Goal: Transaction & Acquisition: Purchase product/service

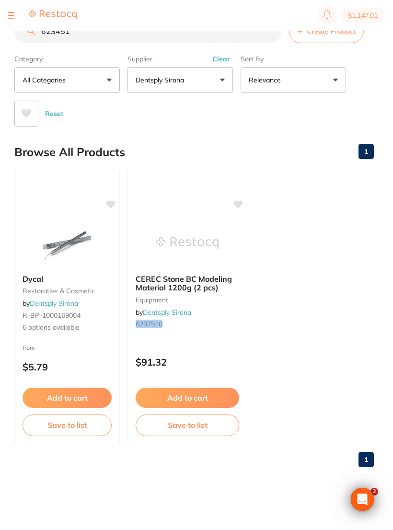
click at [13, 15] on button at bounding box center [11, 15] width 7 height 1
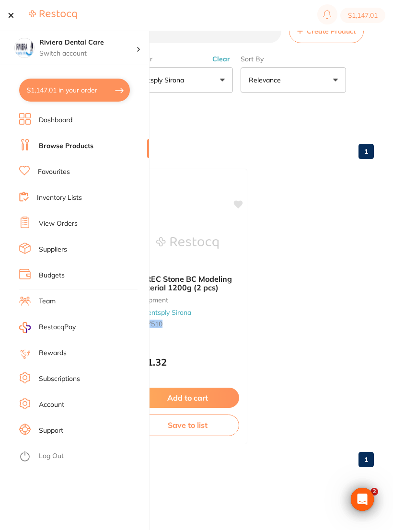
click at [51, 169] on link "Favourites" at bounding box center [54, 172] width 32 height 10
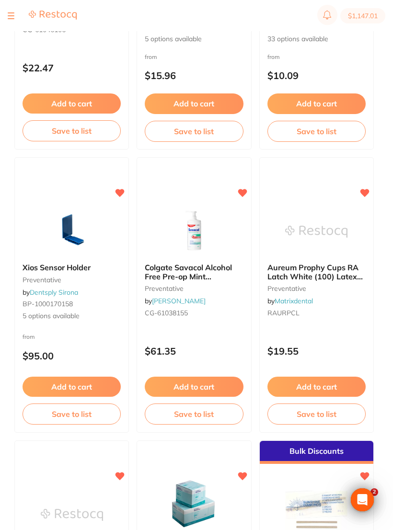
scroll to position [2786, 0]
click at [194, 384] on button "Add to cart" at bounding box center [194, 387] width 98 height 20
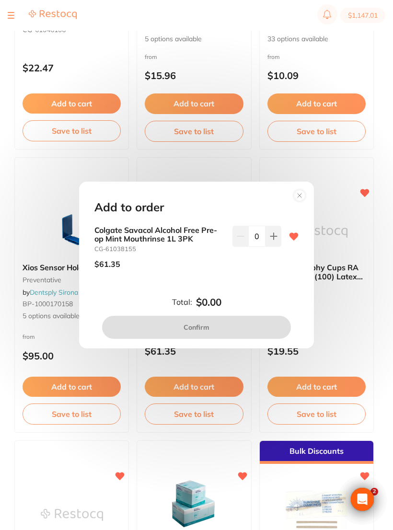
click at [273, 240] on button at bounding box center [273, 236] width 16 height 21
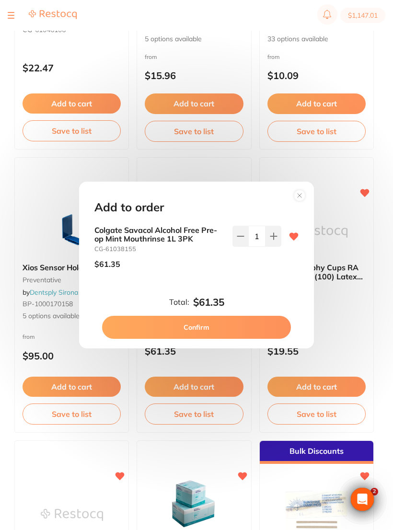
scroll to position [0, 0]
click at [274, 239] on icon at bounding box center [273, 236] width 6 height 6
click at [273, 240] on icon at bounding box center [274, 236] width 8 height 8
type input "3"
click at [197, 326] on button "Confirm" at bounding box center [196, 327] width 189 height 23
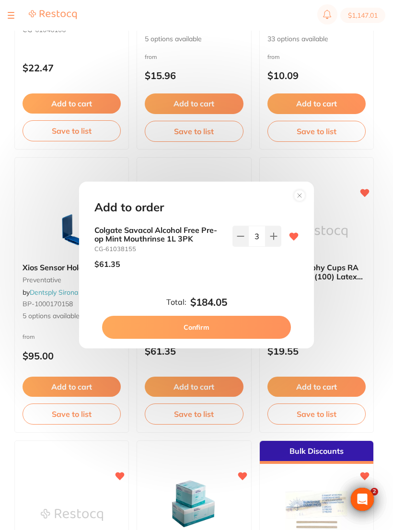
checkbox input "false"
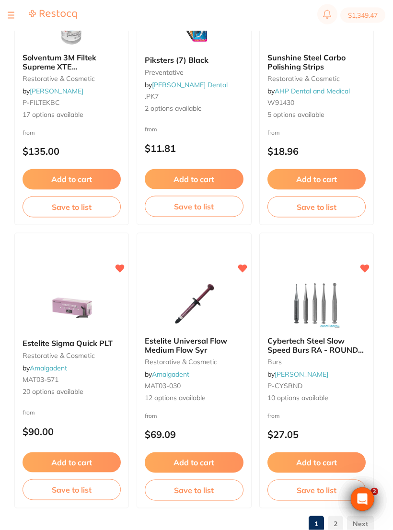
scroll to position [4707, 0]
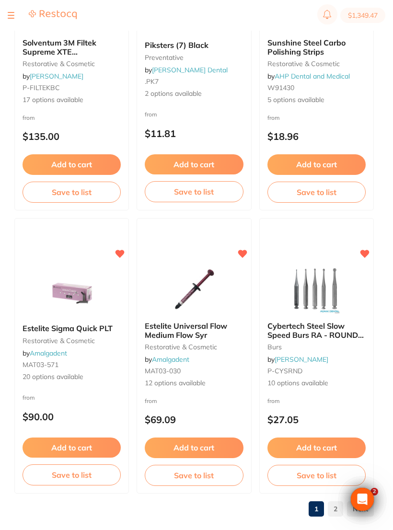
click at [335, 507] on link "2" at bounding box center [335, 508] width 15 height 19
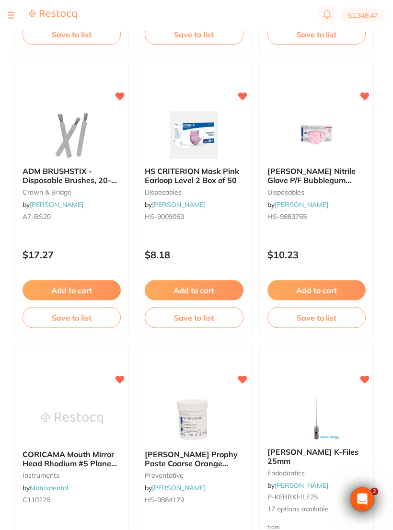
scroll to position [1751, 0]
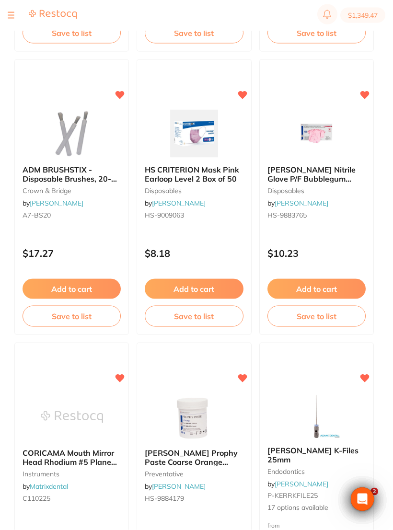
click at [194, 286] on button "Add to cart" at bounding box center [194, 289] width 98 height 20
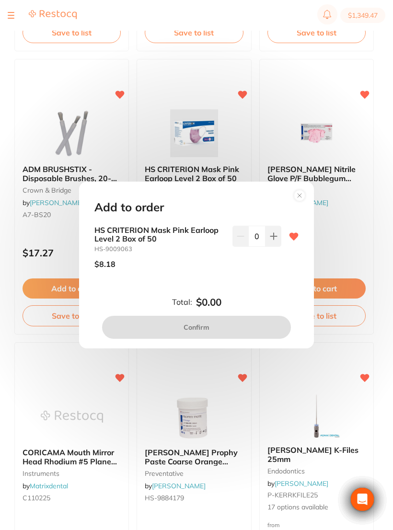
click at [272, 240] on icon at bounding box center [274, 236] width 8 height 8
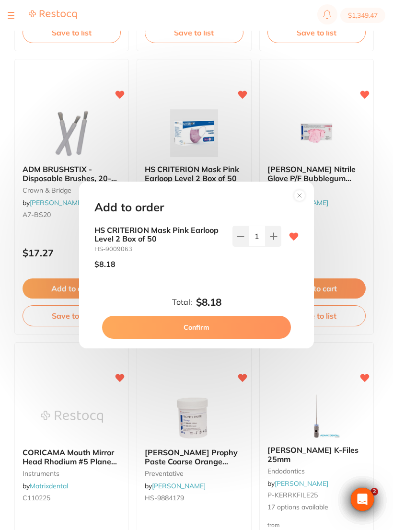
scroll to position [0, 0]
click at [272, 240] on button at bounding box center [273, 236] width 16 height 21
click at [271, 239] on button at bounding box center [273, 236] width 16 height 21
click at [276, 238] on button at bounding box center [273, 236] width 16 height 21
click at [274, 240] on icon at bounding box center [274, 236] width 8 height 8
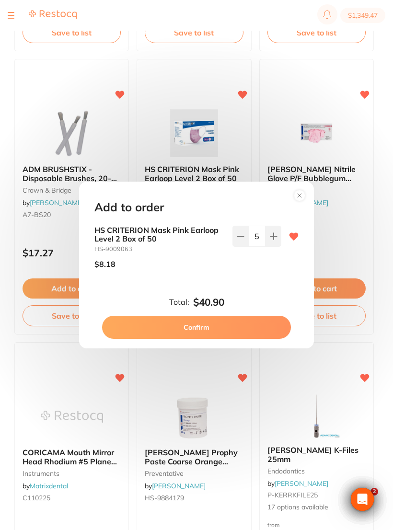
click at [274, 240] on icon at bounding box center [274, 236] width 8 height 8
type input "6"
click at [208, 327] on button "Confirm" at bounding box center [196, 327] width 189 height 23
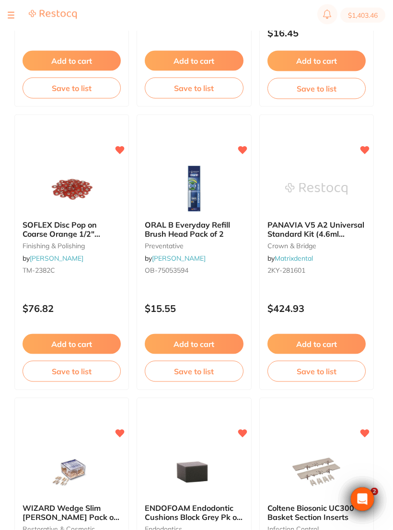
scroll to position [2263, 0]
click at [190, 339] on button "Add to cart" at bounding box center [194, 343] width 98 height 20
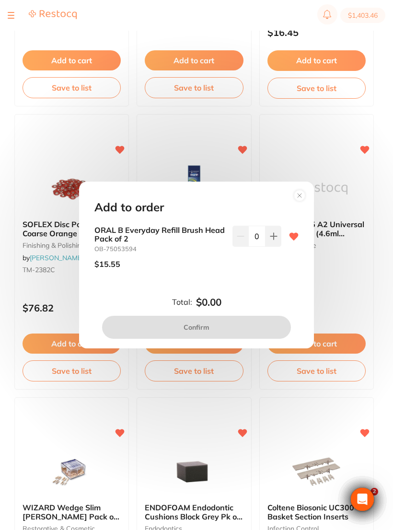
scroll to position [0, 0]
click at [273, 240] on button at bounding box center [273, 236] width 16 height 21
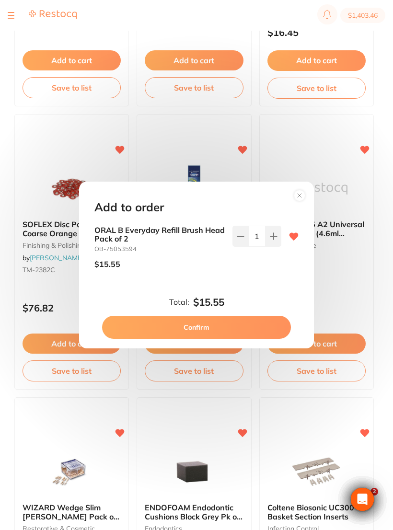
click at [275, 239] on button at bounding box center [273, 236] width 16 height 21
click at [273, 239] on icon at bounding box center [273, 236] width 6 height 6
click at [277, 242] on button at bounding box center [273, 236] width 16 height 21
click at [276, 240] on button at bounding box center [273, 236] width 16 height 21
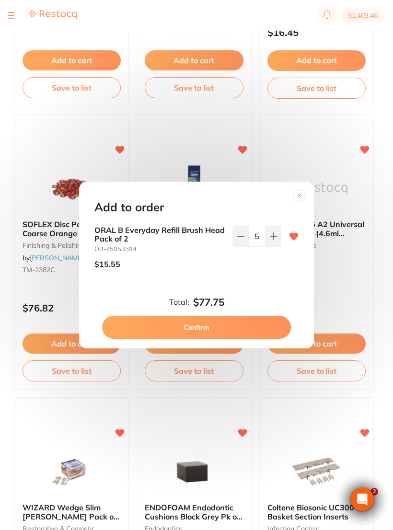
type input "6"
click at [202, 331] on button "Confirm" at bounding box center [196, 327] width 189 height 23
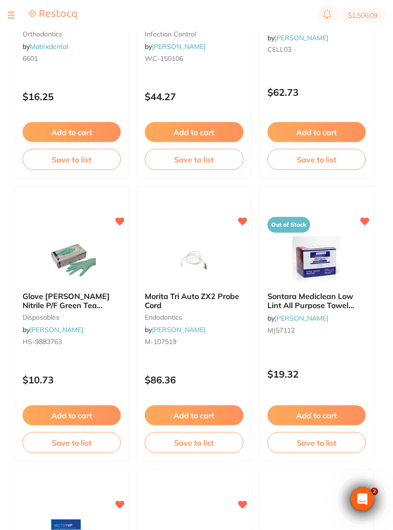
scroll to position [3324, 0]
click at [75, 252] on img at bounding box center [72, 260] width 62 height 48
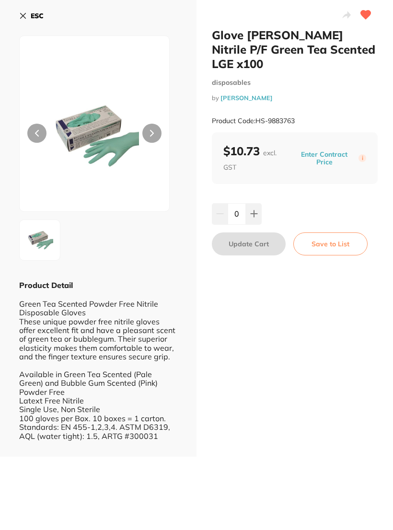
click at [21, 16] on icon at bounding box center [23, 16] width 8 height 8
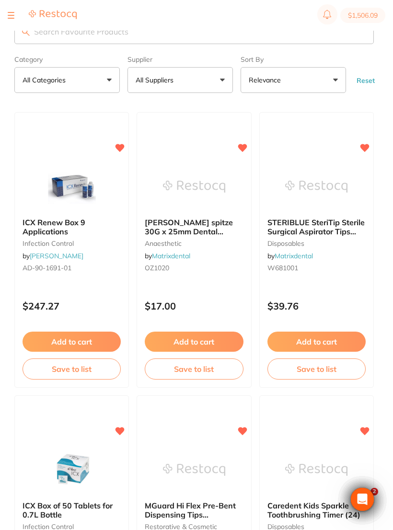
click at [7, 16] on section "$1,506.09" at bounding box center [196, 15] width 393 height 31
click at [8, 14] on div at bounding box center [11, 15] width 7 height 11
click at [11, 15] on button at bounding box center [11, 15] width 7 height 1
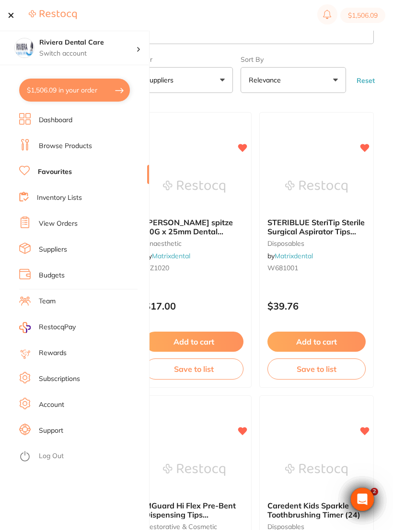
click at [67, 143] on link "Browse Products" at bounding box center [65, 146] width 53 height 10
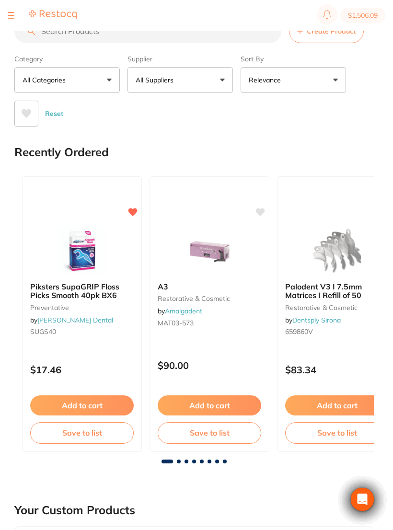
click at [13, 11] on div at bounding box center [11, 15] width 7 height 11
click at [10, 15] on button at bounding box center [11, 15] width 7 height 1
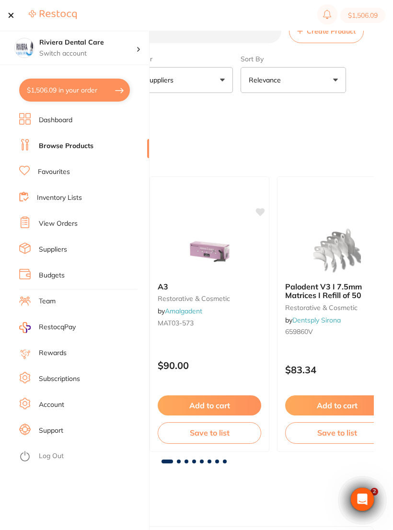
click at [58, 172] on link "Favourites" at bounding box center [54, 172] width 32 height 10
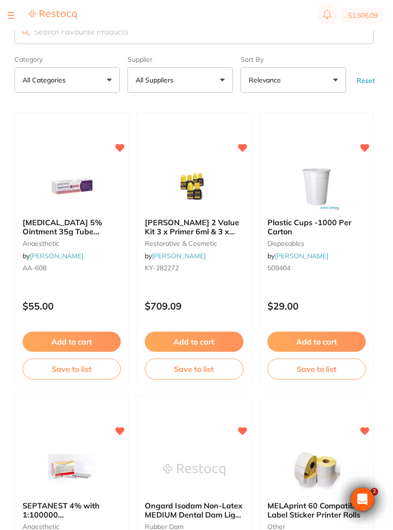
click at [8, 15] on button at bounding box center [11, 15] width 7 height 1
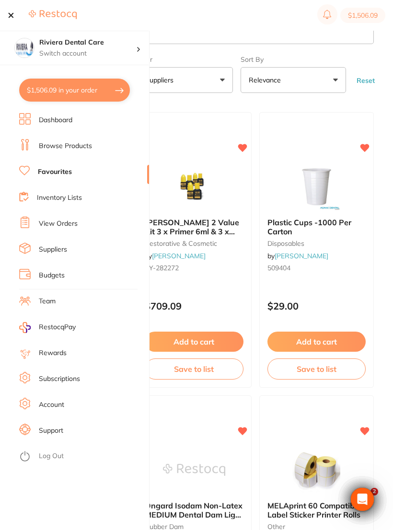
click at [64, 144] on link "Browse Products" at bounding box center [65, 146] width 53 height 10
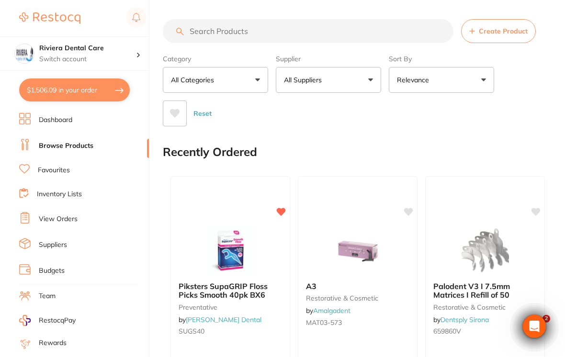
click at [196, 27] on input "search" at bounding box center [308, 31] width 291 height 24
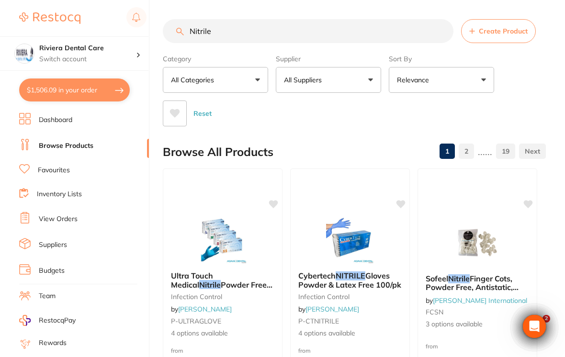
click at [360, 80] on button "All Suppliers" at bounding box center [328, 80] width 105 height 26
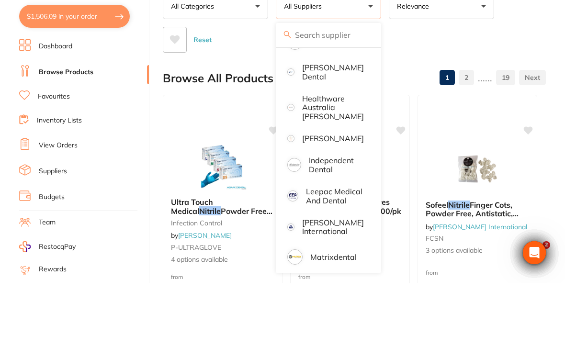
scroll to position [194, 0]
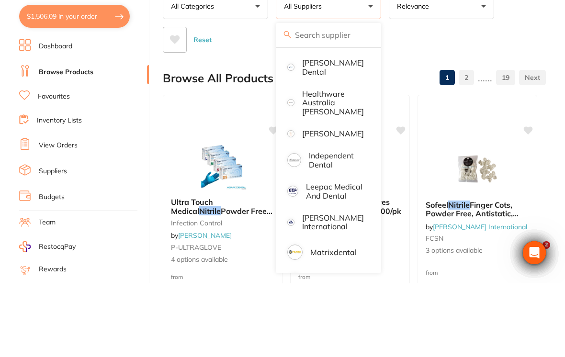
click at [321, 203] on p "[PERSON_NAME]" at bounding box center [333, 207] width 62 height 9
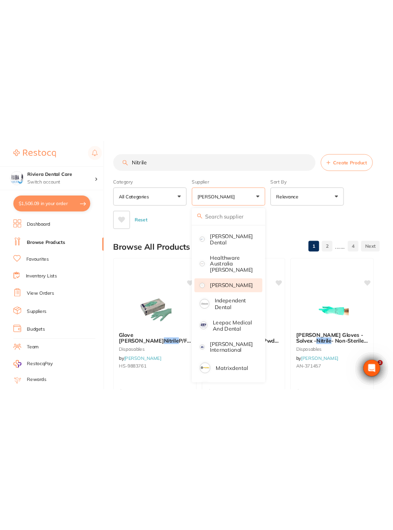
scroll to position [0, 0]
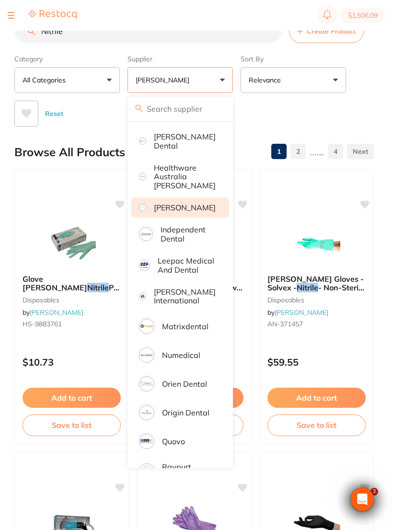
click at [356, 111] on div "Reset" at bounding box center [190, 110] width 352 height 34
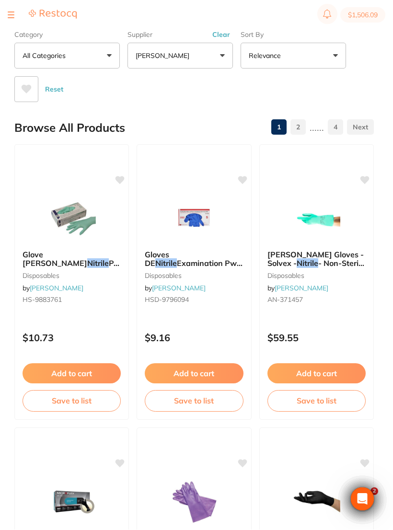
scroll to position [24, 0]
click at [73, 214] on img at bounding box center [72, 218] width 62 height 48
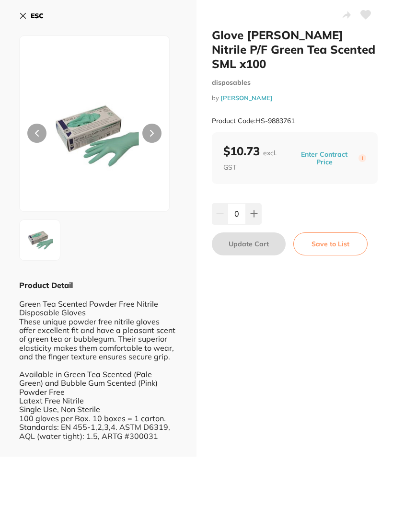
click at [17, 18] on div "ESC Product Detail Green Tea Scented Powder Free Nitrile Disposable Gloves Thes…" at bounding box center [98, 228] width 196 height 457
click at [19, 17] on icon at bounding box center [23, 16] width 8 height 8
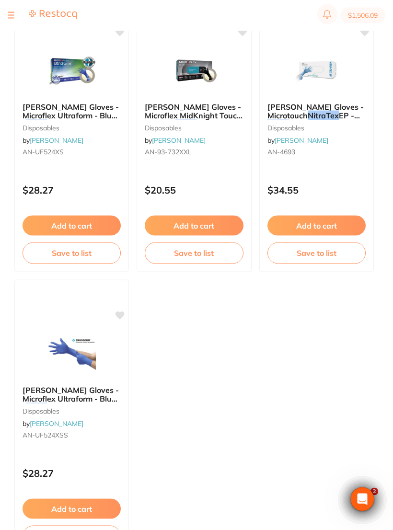
scroll to position [800, 0]
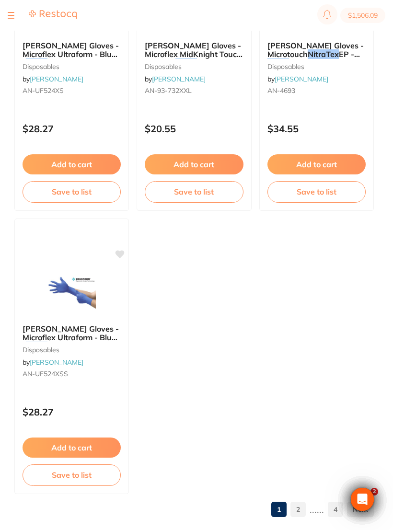
click at [297, 507] on link "2" at bounding box center [297, 509] width 15 height 19
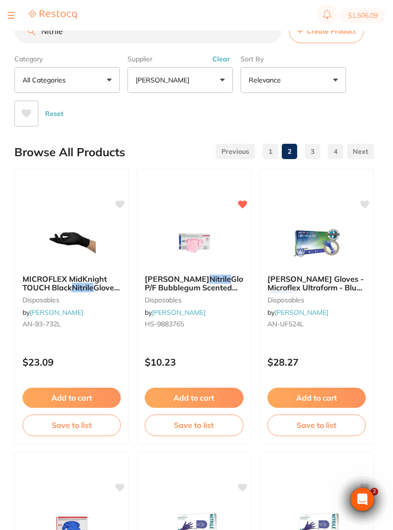
scroll to position [0, 0]
click at [202, 242] on img at bounding box center [194, 243] width 62 height 48
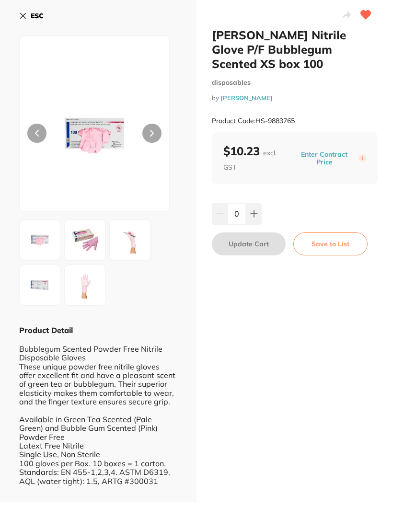
click at [17, 14] on div "ESC Product Detail Bubblegum Scented Powder Free Nitrile Disposable Gloves Thes…" at bounding box center [98, 251] width 196 height 502
click at [23, 16] on icon at bounding box center [23, 15] width 5 height 5
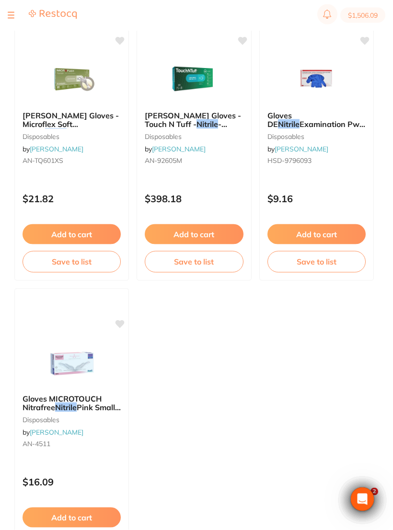
scroll to position [800, 0]
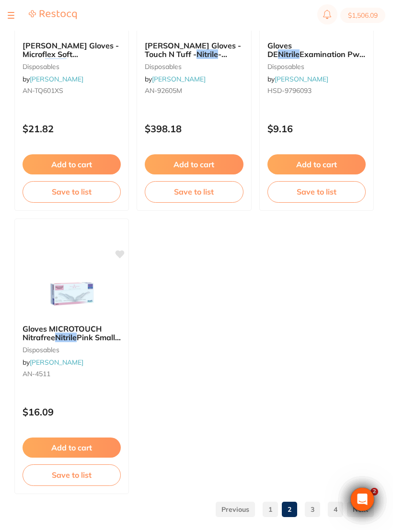
click at [308, 509] on link "3" at bounding box center [312, 509] width 15 height 19
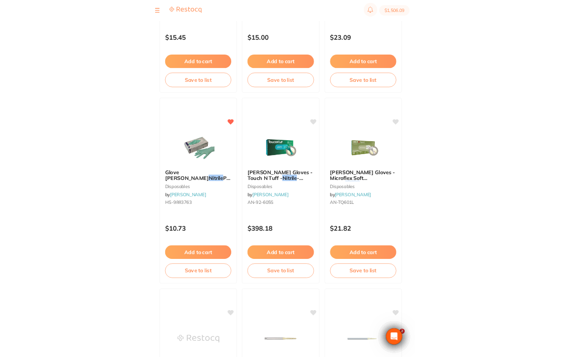
scroll to position [0, 0]
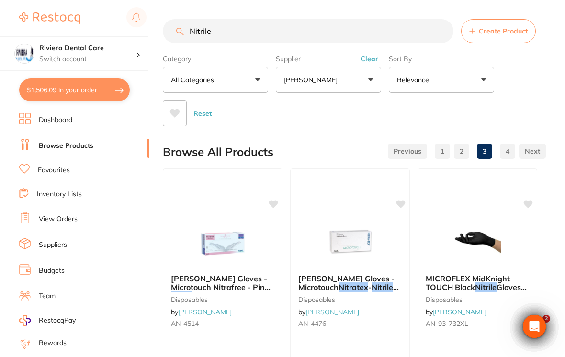
click at [229, 30] on input "Nitrile" at bounding box center [308, 31] width 291 height 24
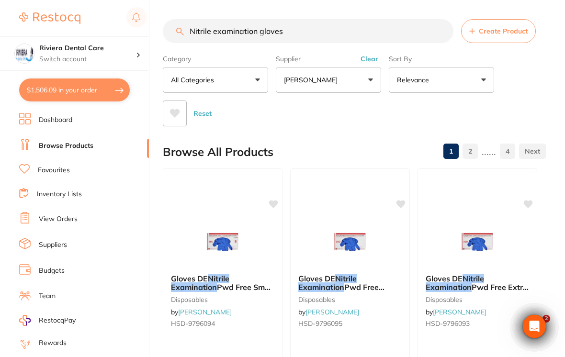
type input "Nitrile examination gloves"
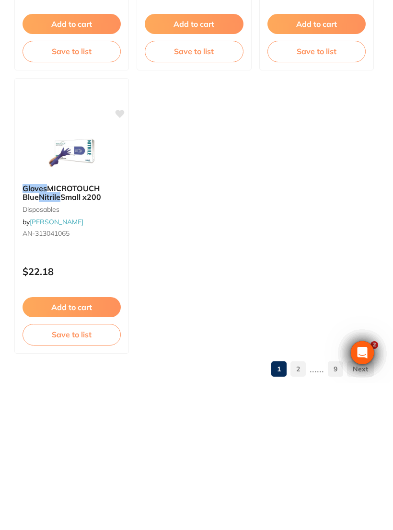
scroll to position [814, 0]
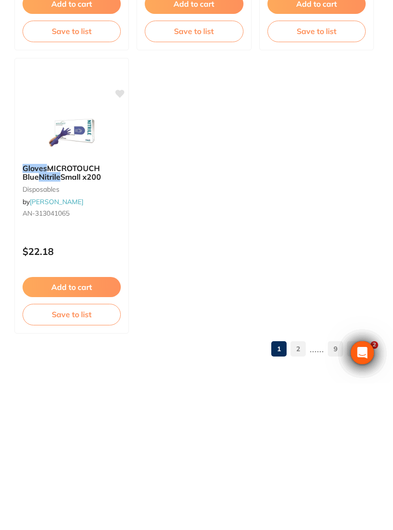
click at [299, 486] on link "2" at bounding box center [297, 495] width 15 height 19
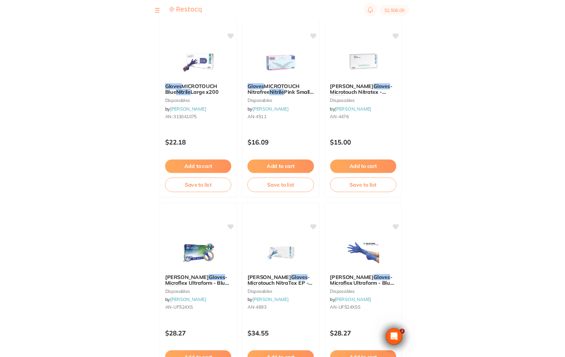
scroll to position [0, 0]
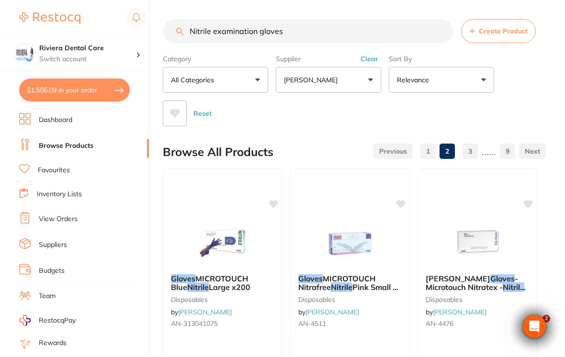
click at [66, 192] on link "Inventory Lists" at bounding box center [59, 195] width 45 height 10
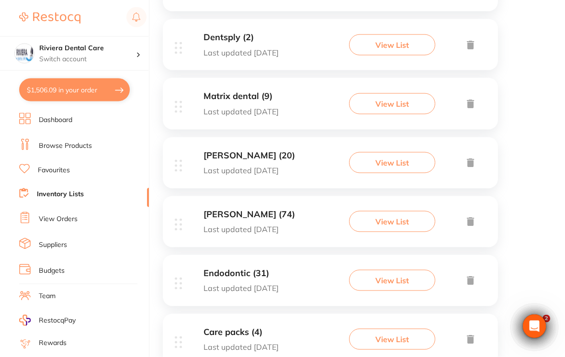
scroll to position [311, 0]
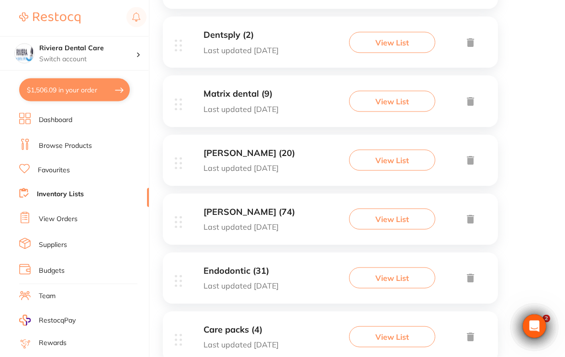
click at [392, 215] on button "View List" at bounding box center [392, 219] width 86 height 21
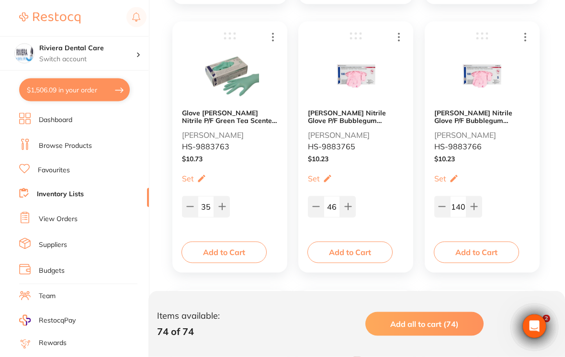
scroll to position [2620, 0]
click at [392, 82] on img at bounding box center [482, 75] width 58 height 59
click at [392, 89] on img at bounding box center [482, 75] width 58 height 59
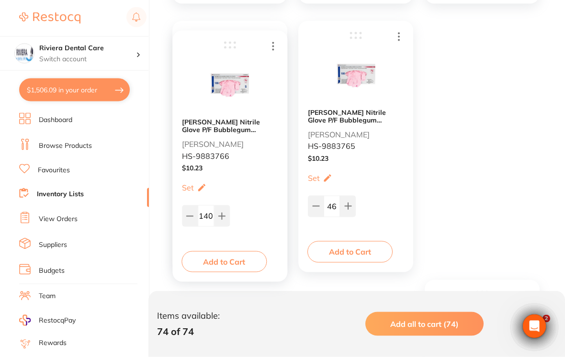
scroll to position [2621, 0]
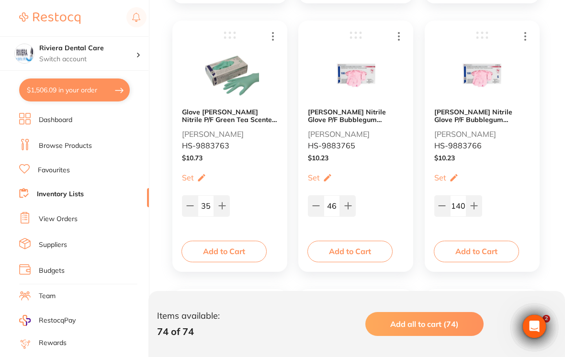
click at [392, 249] on button "Add to Cart" at bounding box center [476, 251] width 85 height 21
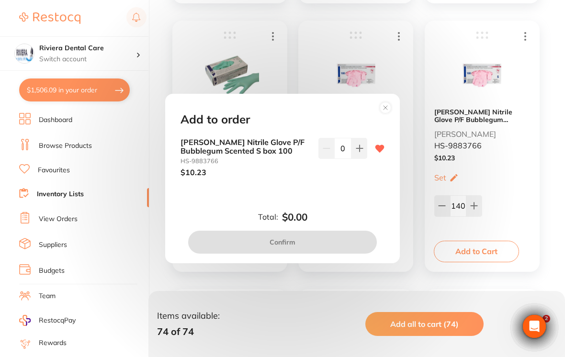
scroll to position [0, 0]
click at [360, 151] on icon at bounding box center [359, 148] width 6 height 6
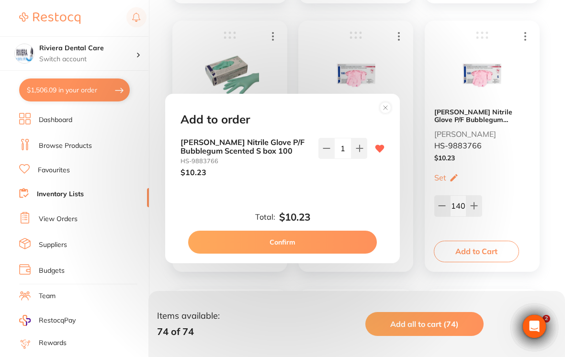
click at [361, 152] on icon at bounding box center [360, 149] width 8 height 8
click at [363, 152] on icon at bounding box center [360, 149] width 8 height 8
click at [365, 159] on button at bounding box center [360, 148] width 16 height 21
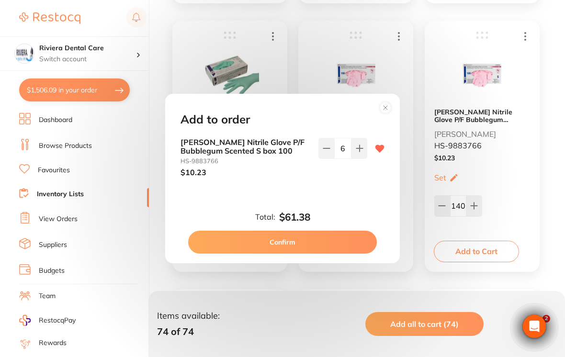
click at [364, 159] on button at bounding box center [360, 148] width 16 height 21
click at [358, 152] on icon at bounding box center [360, 149] width 8 height 8
click at [361, 150] on button at bounding box center [360, 148] width 16 height 21
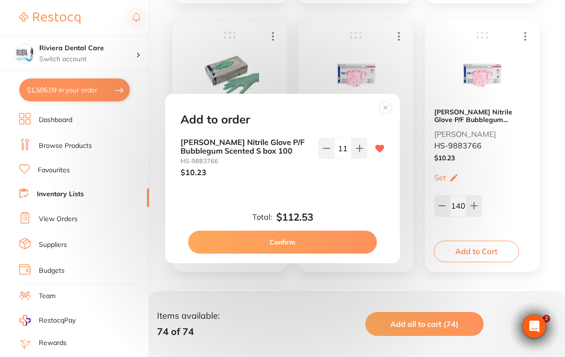
click at [358, 152] on icon at bounding box center [360, 149] width 8 height 8
click at [362, 151] on button at bounding box center [360, 148] width 16 height 21
click at [358, 152] on icon at bounding box center [360, 149] width 8 height 8
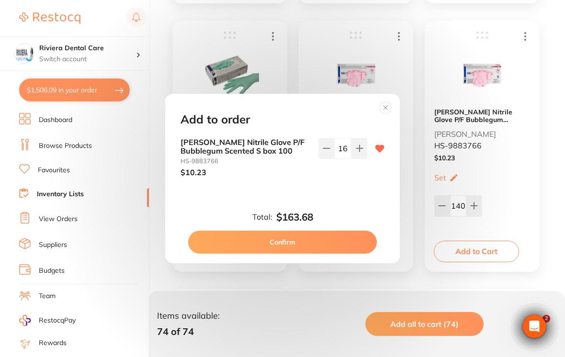
click at [356, 152] on icon at bounding box center [360, 149] width 8 height 8
click at [363, 151] on icon at bounding box center [359, 148] width 6 height 6
click at [362, 152] on icon at bounding box center [360, 149] width 8 height 8
click at [359, 151] on icon at bounding box center [359, 148] width 6 height 6
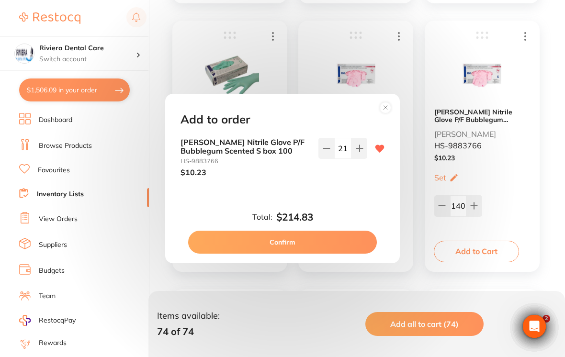
click at [326, 152] on icon at bounding box center [327, 149] width 8 height 8
type input "20"
click at [289, 243] on button "Confirm" at bounding box center [282, 242] width 189 height 23
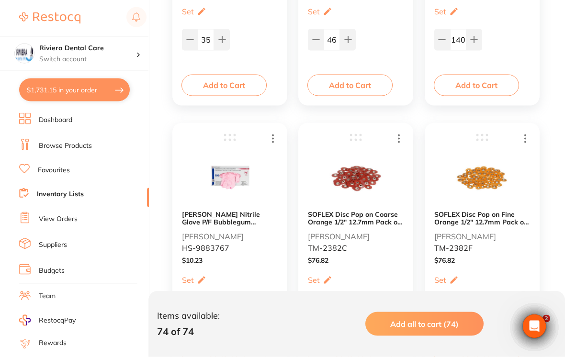
click at [227, 174] on img at bounding box center [230, 178] width 58 height 59
click at [237, 188] on img at bounding box center [230, 177] width 58 height 59
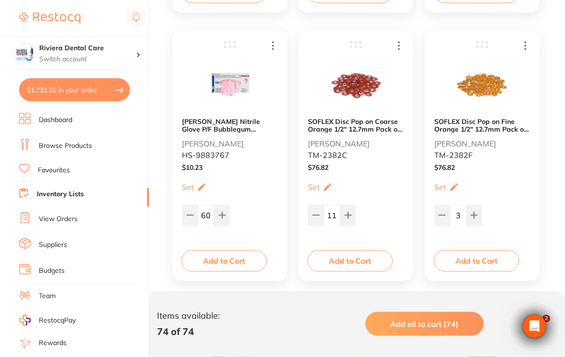
click at [220, 255] on button "Add to Cart" at bounding box center [224, 261] width 85 height 21
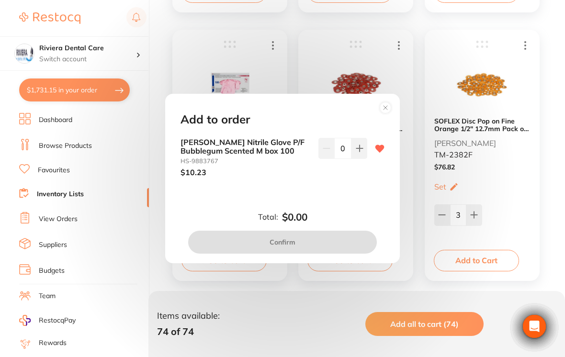
click at [363, 152] on icon at bounding box center [360, 149] width 8 height 8
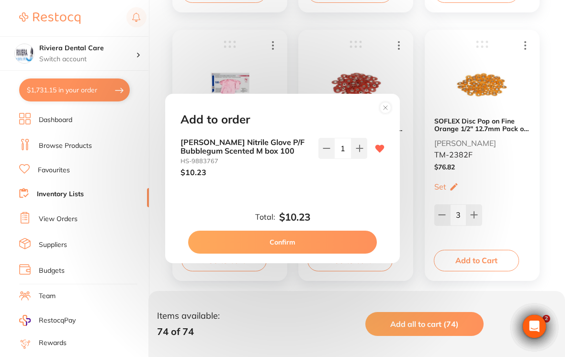
click at [362, 152] on icon at bounding box center [360, 149] width 8 height 8
click at [363, 152] on icon at bounding box center [360, 149] width 8 height 8
click at [362, 152] on icon at bounding box center [360, 149] width 8 height 8
click at [360, 152] on icon at bounding box center [360, 149] width 8 height 8
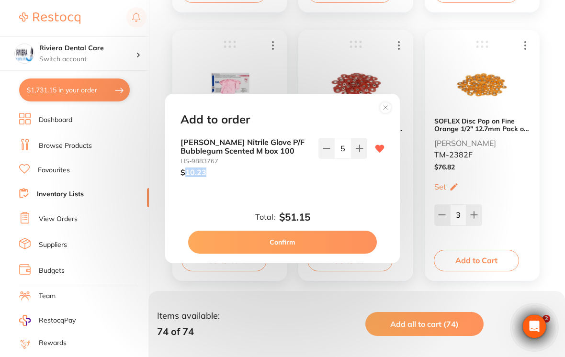
click at [354, 159] on button at bounding box center [360, 148] width 16 height 21
click at [358, 152] on icon at bounding box center [360, 149] width 8 height 8
click at [362, 152] on icon at bounding box center [360, 149] width 8 height 8
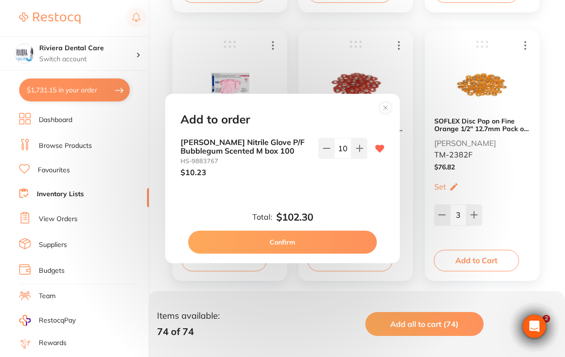
click at [361, 152] on icon at bounding box center [360, 149] width 8 height 8
click at [362, 152] on icon at bounding box center [360, 149] width 8 height 8
click at [359, 151] on icon at bounding box center [359, 148] width 6 height 6
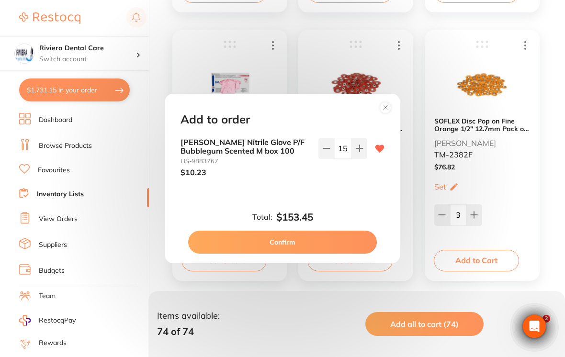
click at [359, 152] on icon at bounding box center [360, 149] width 8 height 8
click at [360, 151] on icon at bounding box center [359, 148] width 6 height 6
click at [359, 151] on icon at bounding box center [359, 148] width 6 height 6
click at [363, 152] on icon at bounding box center [360, 149] width 8 height 8
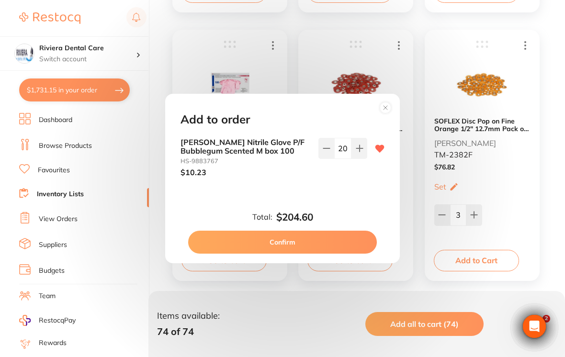
click at [363, 152] on icon at bounding box center [360, 149] width 8 height 8
click at [328, 149] on icon at bounding box center [326, 149] width 6 height 0
type input "20"
click at [284, 243] on button "Confirm" at bounding box center [282, 242] width 189 height 23
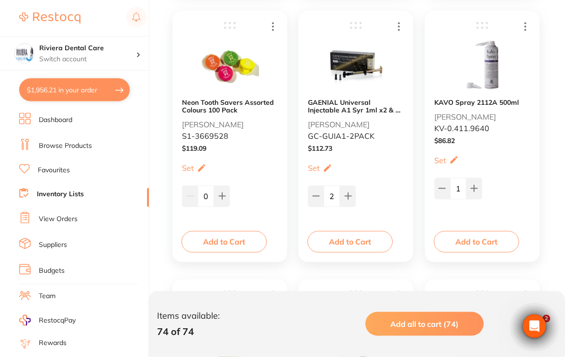
scroll to position [4244, 0]
click at [65, 83] on button "$1,956.21 in your order" at bounding box center [74, 90] width 111 height 23
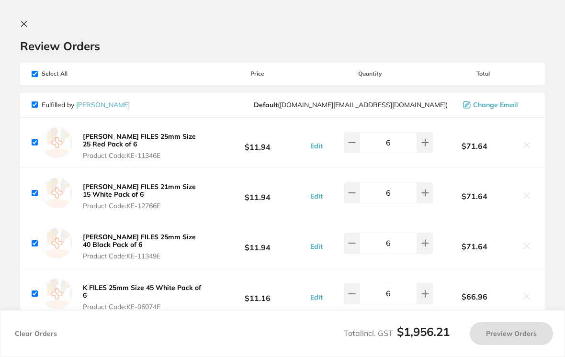
checkbox input "true"
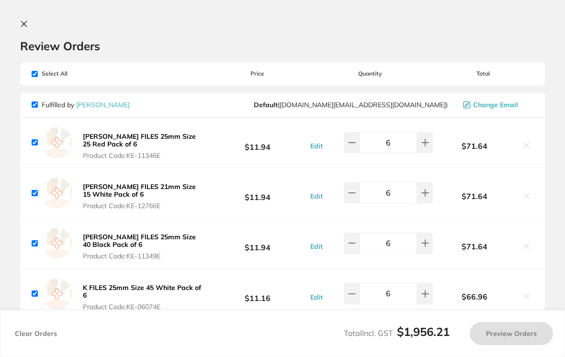
checkbox input "true"
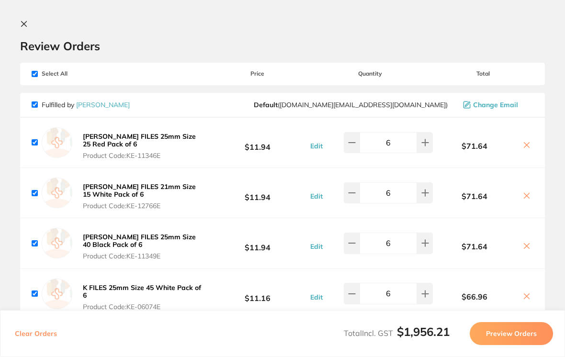
scroll to position [0, 0]
click at [22, 24] on icon at bounding box center [24, 24] width 8 height 8
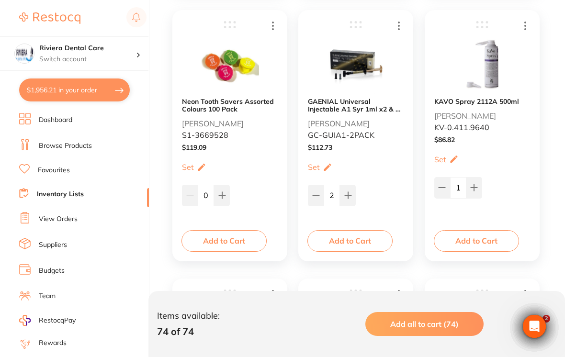
click at [55, 167] on link "Favourites" at bounding box center [54, 171] width 32 height 10
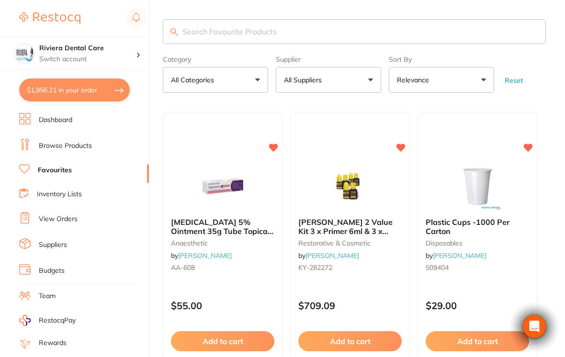
click at [187, 26] on input "search" at bounding box center [354, 31] width 383 height 25
type input "Etch"
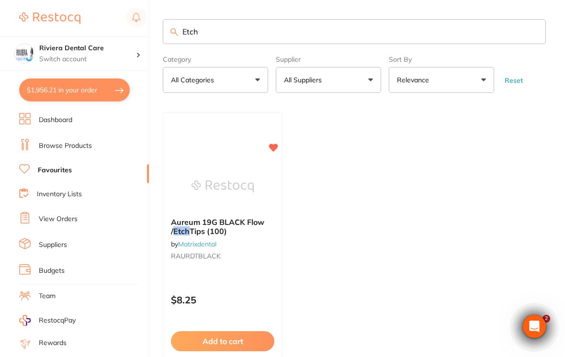
click at [64, 141] on link "Browse Products" at bounding box center [65, 146] width 53 height 10
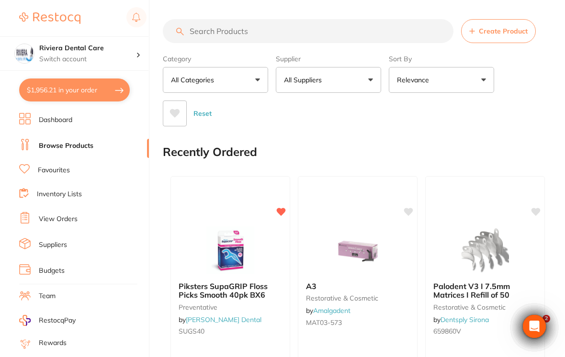
click at [203, 24] on input "search" at bounding box center [308, 31] width 291 height 24
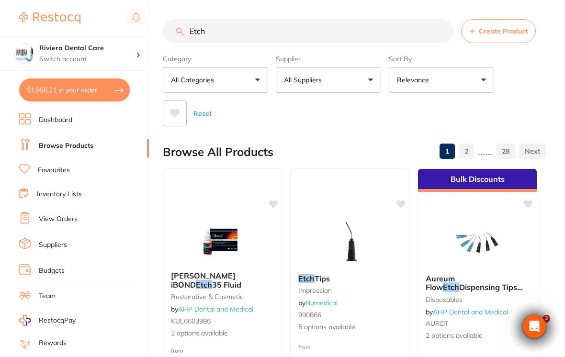
click at [392, 102] on div "Reset" at bounding box center [351, 110] width 376 height 34
click at [223, 29] on input "Etch" at bounding box center [308, 31] width 291 height 24
click at [392, 92] on div "Category All Categories All Categories articulating crown & bridge disposables …" at bounding box center [354, 89] width 383 height 76
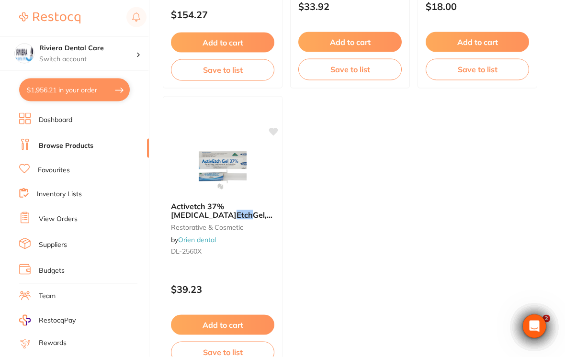
scroll to position [972, 0]
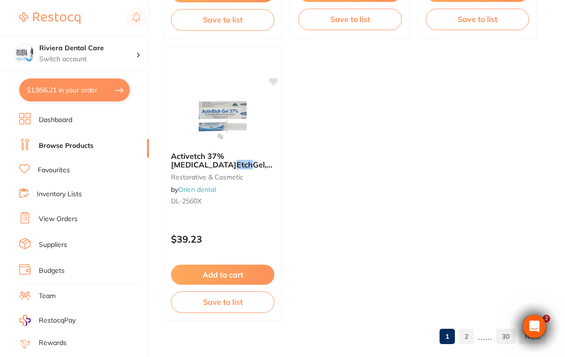
click at [392, 336] on link "2" at bounding box center [466, 336] width 15 height 19
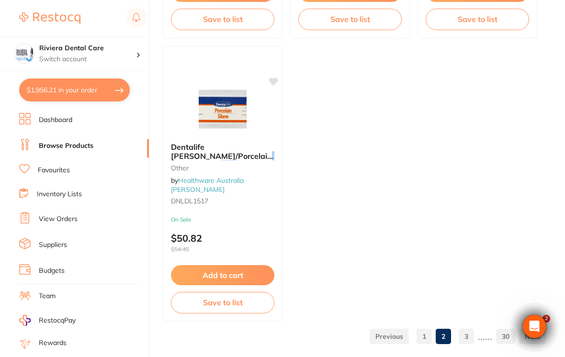
click at [392, 341] on link "3" at bounding box center [466, 336] width 15 height 19
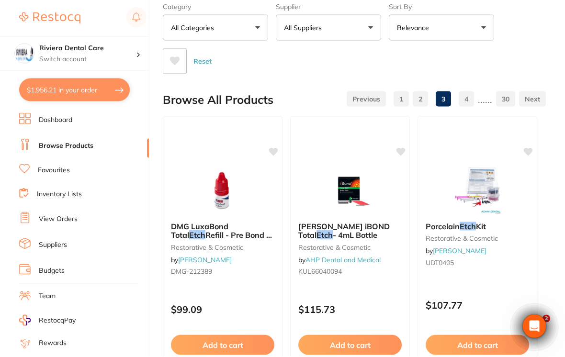
scroll to position [0, 0]
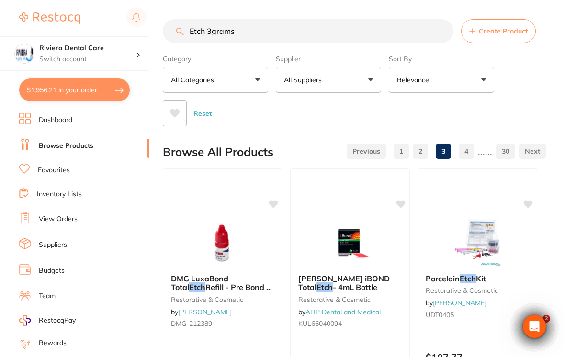
click at [250, 35] on input "Etch 3grams" at bounding box center [308, 31] width 291 height 24
type input "E"
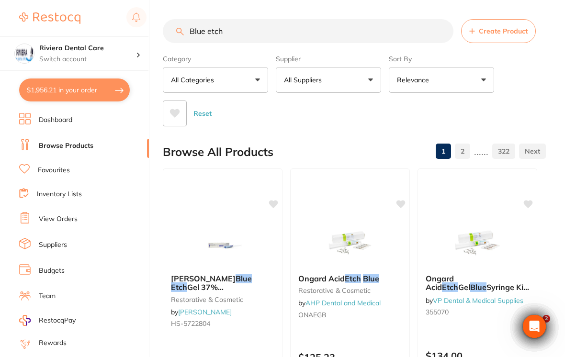
click at [392, 99] on div "Reset" at bounding box center [351, 110] width 376 height 34
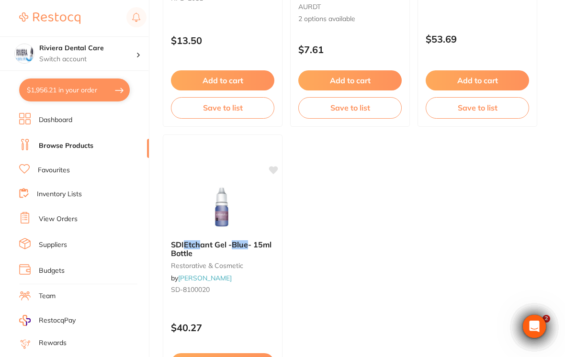
scroll to position [972, 0]
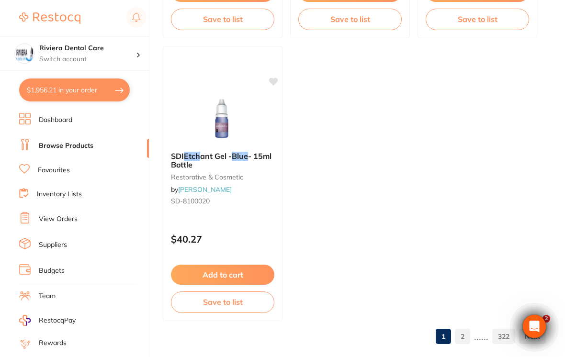
click at [392, 337] on link "2" at bounding box center [462, 336] width 15 height 19
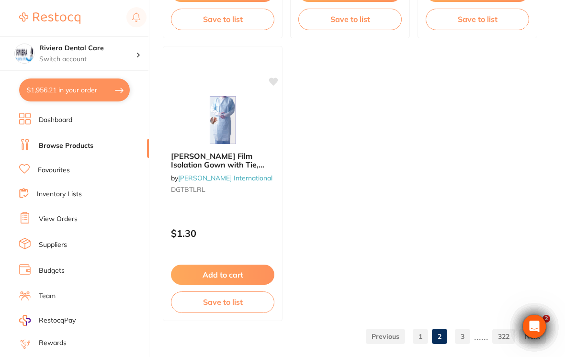
click at [392, 339] on link "3" at bounding box center [462, 336] width 15 height 19
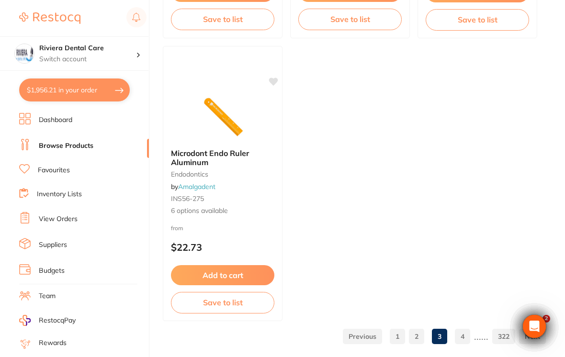
click at [392, 338] on link "1" at bounding box center [397, 336] width 15 height 19
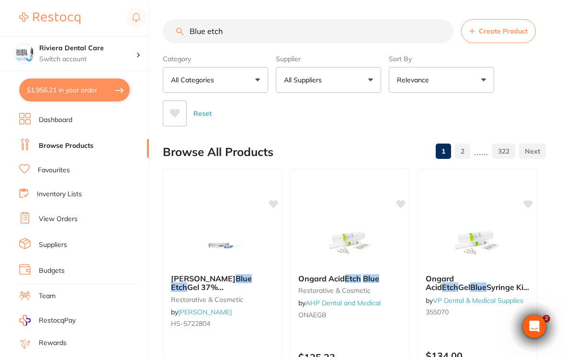
scroll to position [0, 0]
click at [245, 34] on input "Blue etch" at bounding box center [308, 31] width 291 height 24
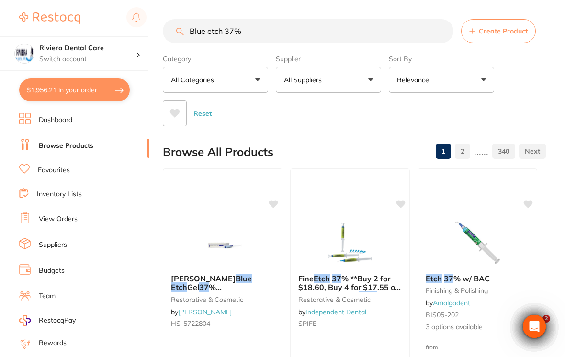
type input "Blue etch 37%"
click at [392, 94] on div "Reset" at bounding box center [351, 110] width 376 height 34
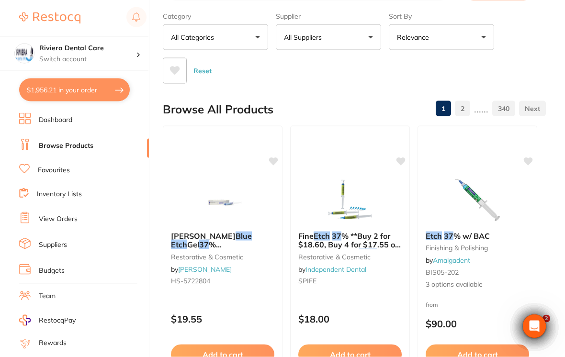
scroll to position [43, 0]
click at [231, 201] on img at bounding box center [223, 200] width 62 height 48
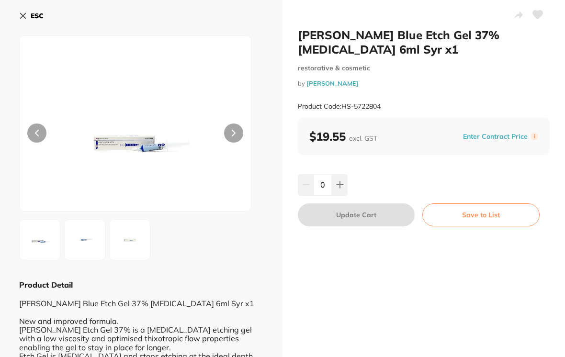
click at [27, 21] on button "ESC" at bounding box center [31, 16] width 24 height 16
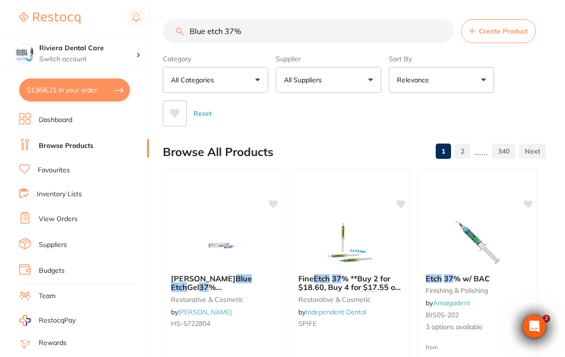
scroll to position [43, 0]
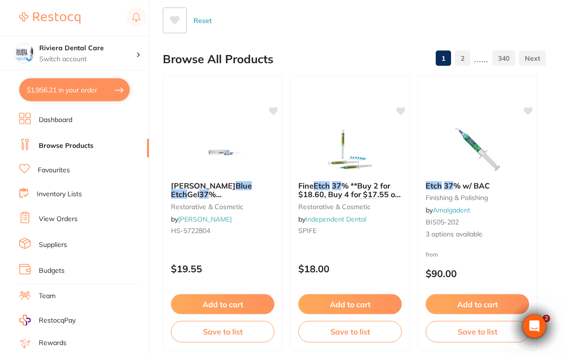
scroll to position [93, 0]
click at [340, 154] on img at bounding box center [350, 150] width 62 height 48
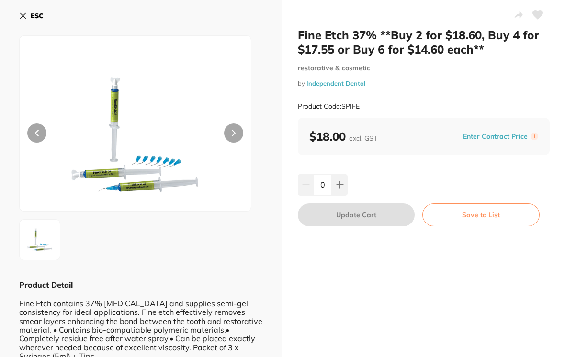
click at [21, 18] on icon at bounding box center [23, 15] width 5 height 5
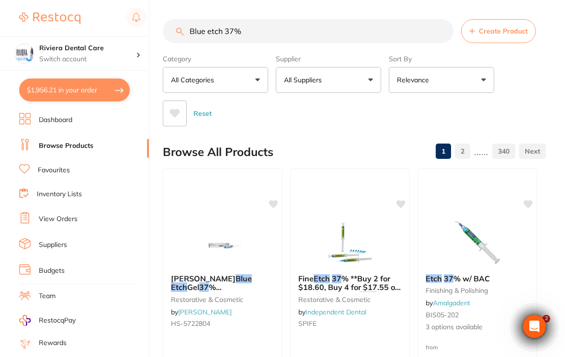
scroll to position [93, 0]
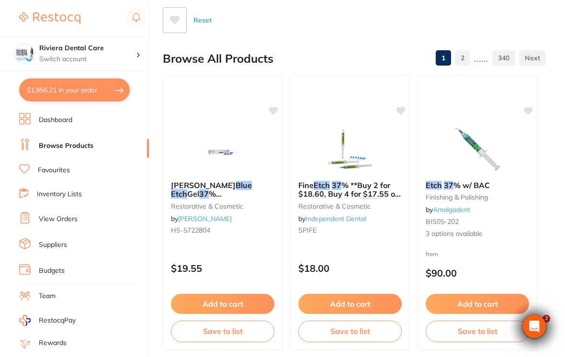
click at [488, 158] on img at bounding box center [477, 150] width 62 height 48
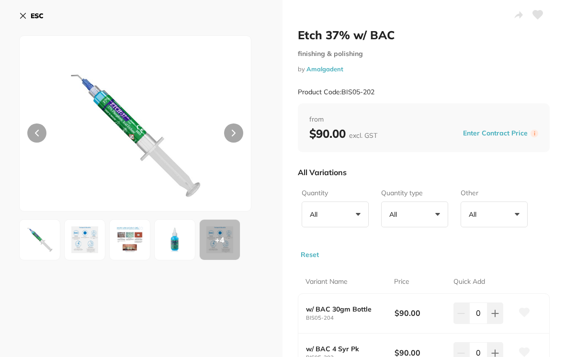
click at [21, 13] on icon at bounding box center [23, 15] width 5 height 5
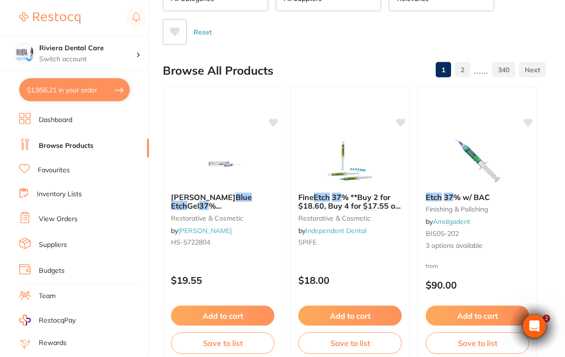
scroll to position [82, 0]
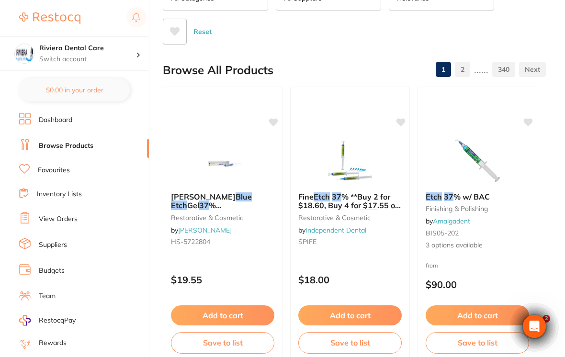
checkbox input "false"
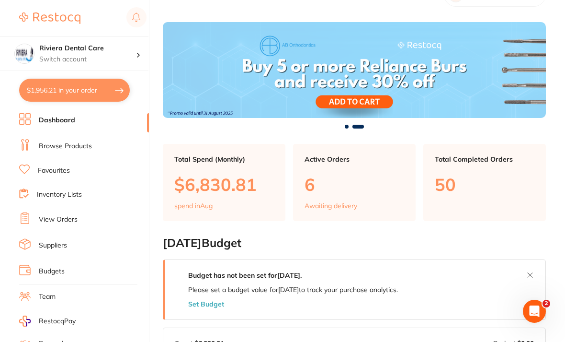
click at [82, 93] on button "$1,956.21 in your order" at bounding box center [74, 90] width 111 height 23
checkbox input "true"
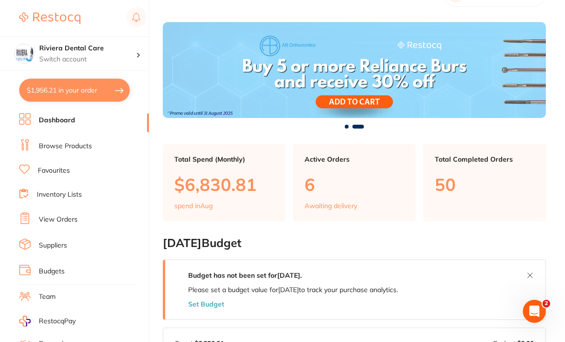
checkbox input "true"
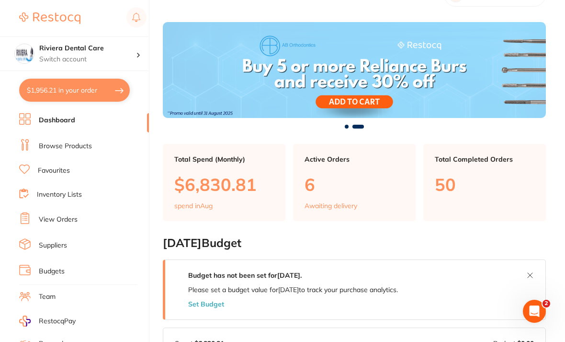
checkbox input "true"
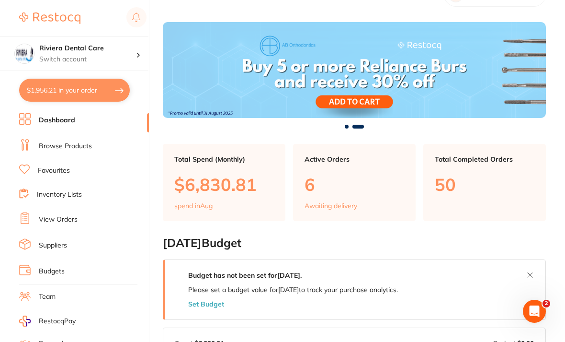
checkbox input "true"
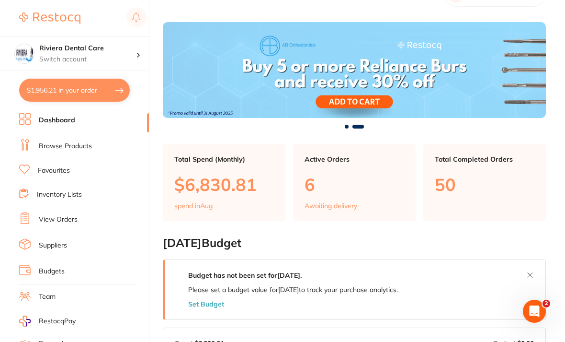
checkbox input "true"
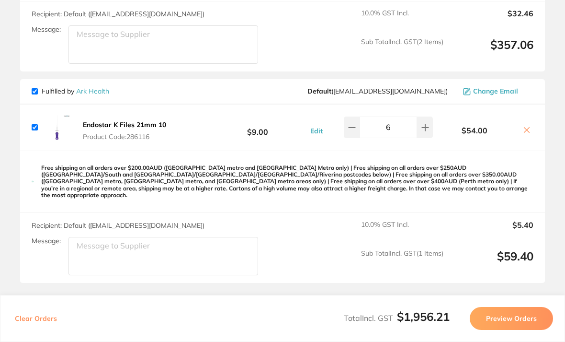
scroll to position [1126, 0]
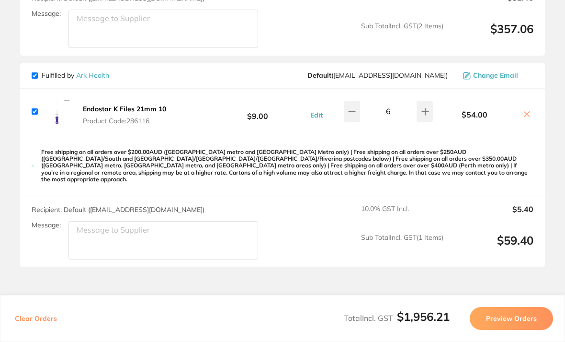
click at [517, 330] on button "Preview Orders" at bounding box center [511, 318] width 83 height 23
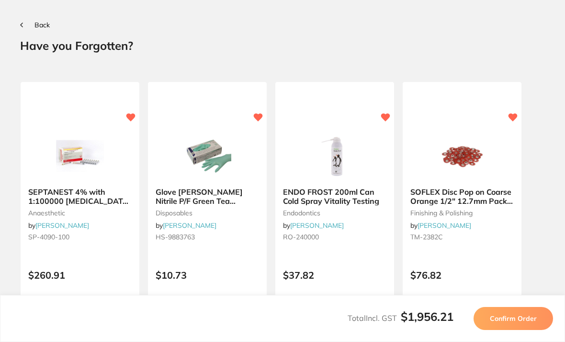
scroll to position [0, 0]
click at [518, 330] on button "Confirm Order" at bounding box center [514, 318] width 80 height 23
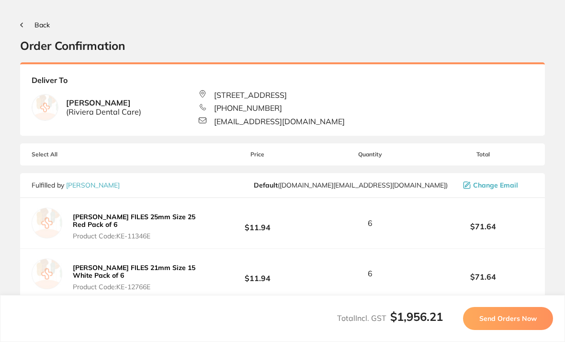
click at [515, 330] on button "Send Orders Now" at bounding box center [508, 318] width 90 height 23
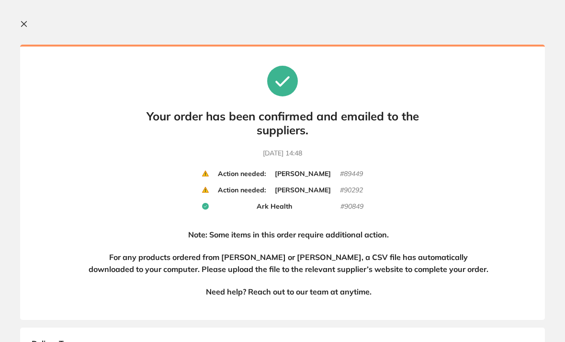
click at [343, 172] on small "# 89449" at bounding box center [351, 174] width 23 height 9
click at [222, 170] on b "Action needed:" at bounding box center [242, 174] width 48 height 9
click at [24, 24] on icon at bounding box center [24, 24] width 5 height 5
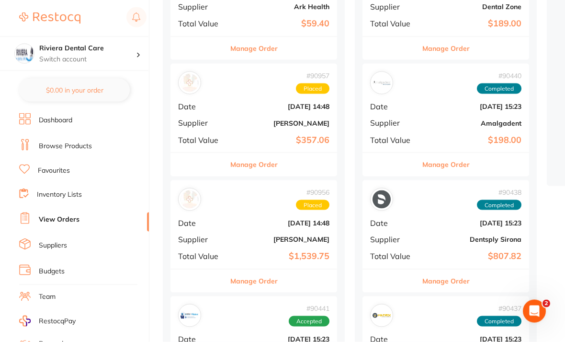
scroll to position [187, 0]
click at [250, 269] on button "Manage Order" at bounding box center [253, 280] width 47 height 23
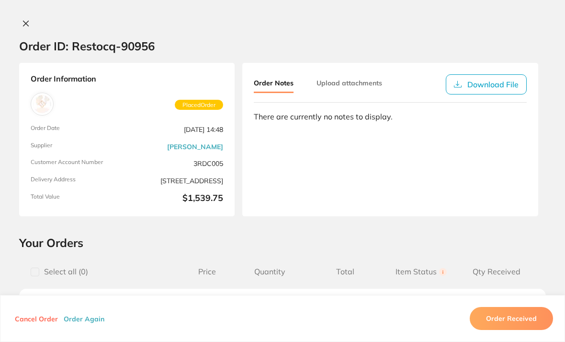
click at [490, 82] on button "Download File" at bounding box center [486, 84] width 81 height 20
